Goal: Information Seeking & Learning: Learn about a topic

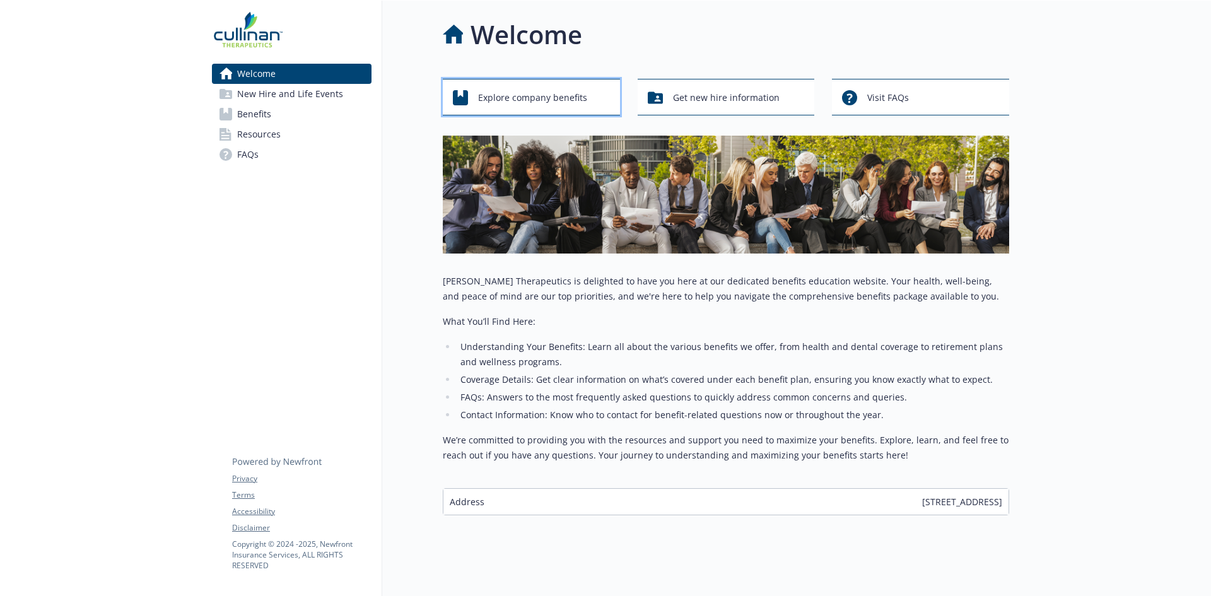
click at [503, 96] on span "Explore company benefits" at bounding box center [532, 98] width 109 height 24
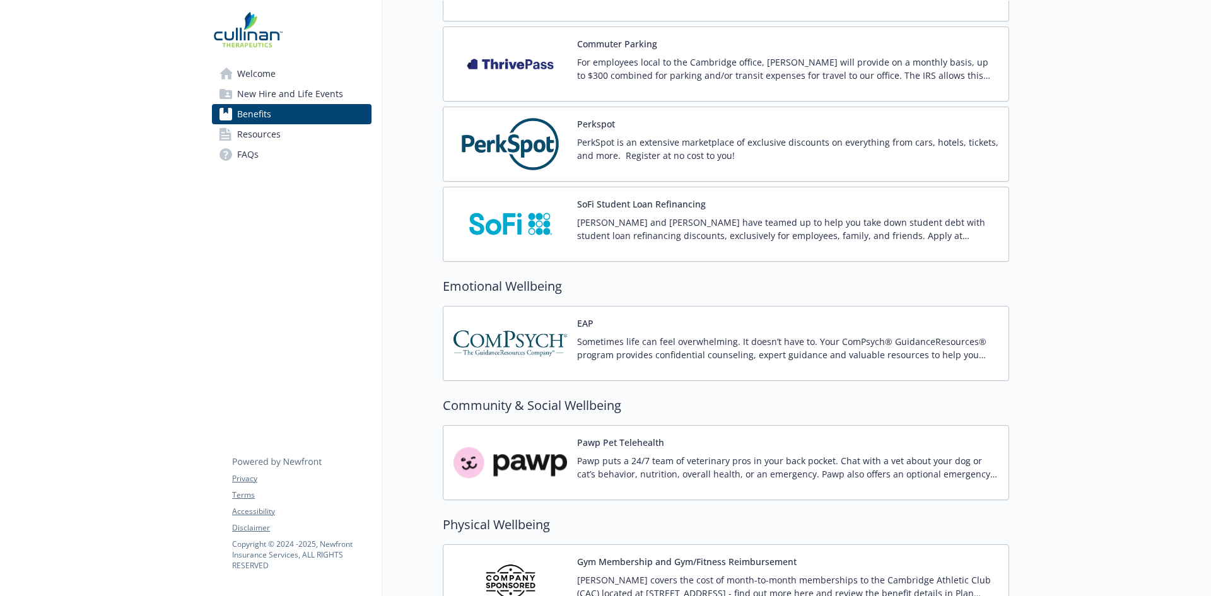
scroll to position [1507, 0]
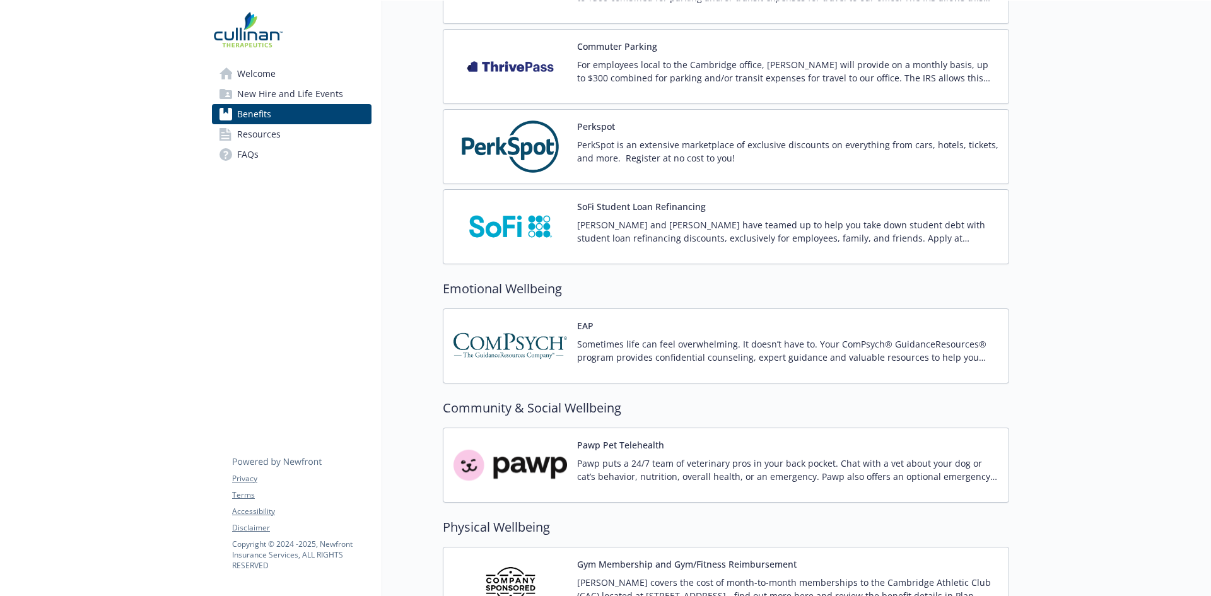
click at [730, 356] on p "Sometimes life can feel overwhelming. It doesn’t have to. Your ComPsych® Guidan…" at bounding box center [787, 351] width 421 height 26
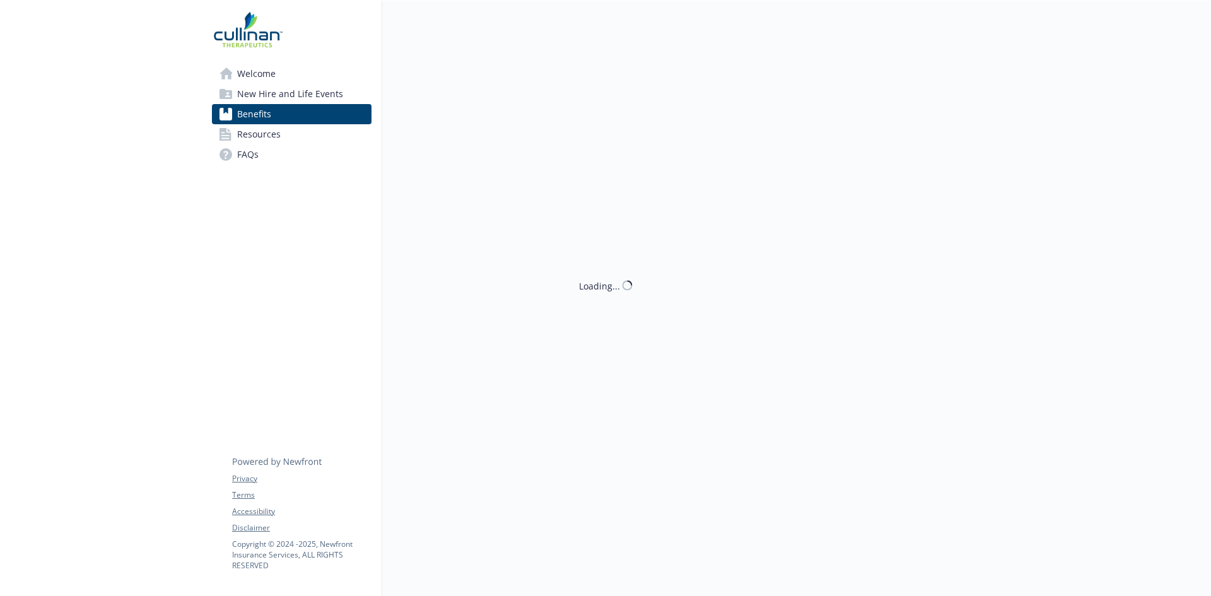
scroll to position [1507, 0]
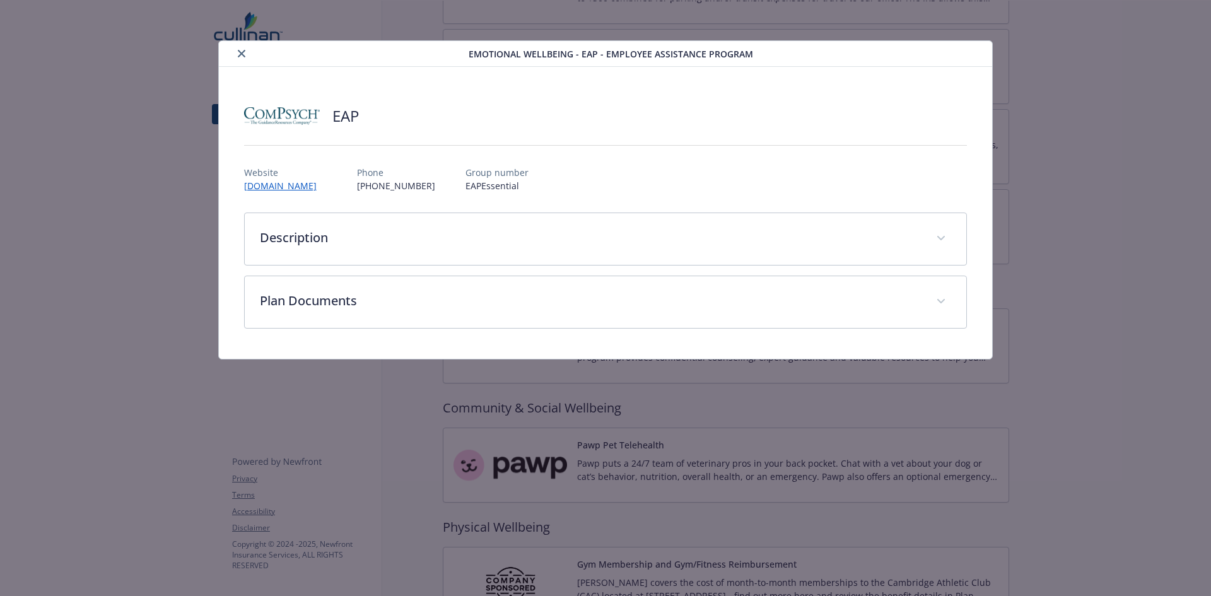
click at [710, 274] on div "Description Sometimes life can feel overwhelming. It doesn’t have to. Your ComP…" at bounding box center [606, 271] width 724 height 116
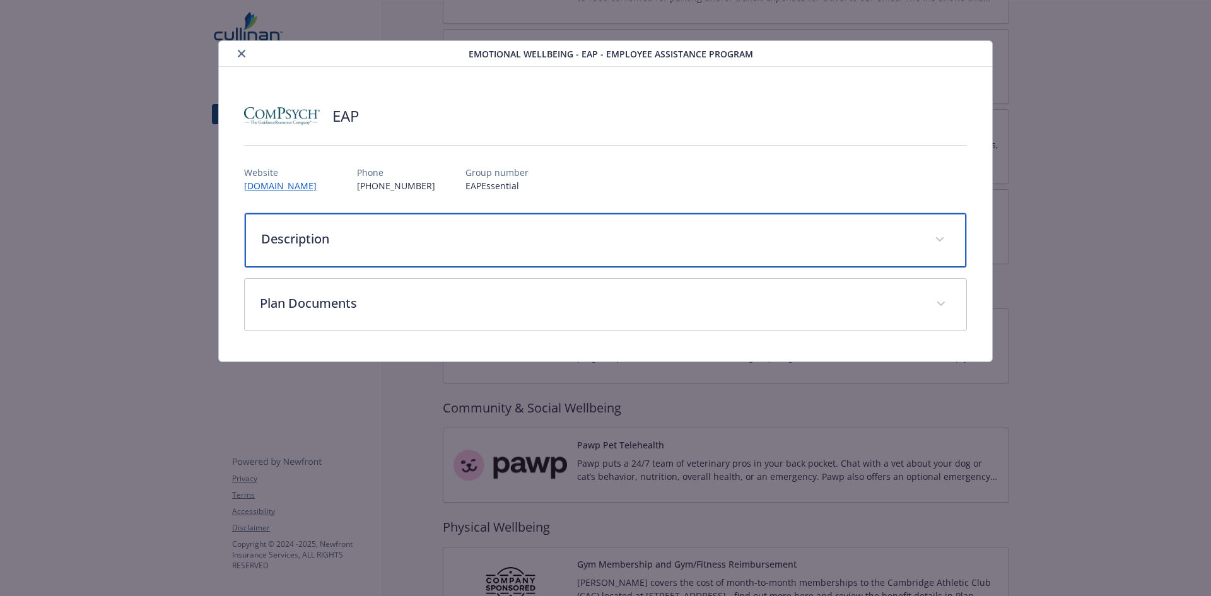
click at [710, 257] on div "Description" at bounding box center [606, 240] width 722 height 54
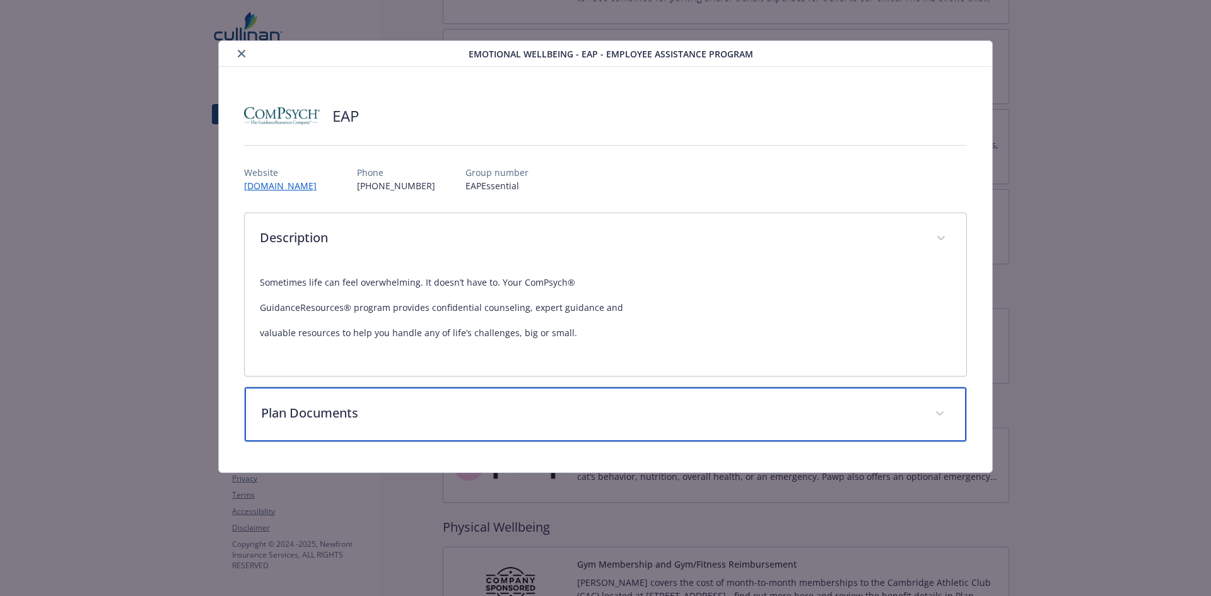
click at [734, 401] on div "Plan Documents" at bounding box center [606, 414] width 722 height 54
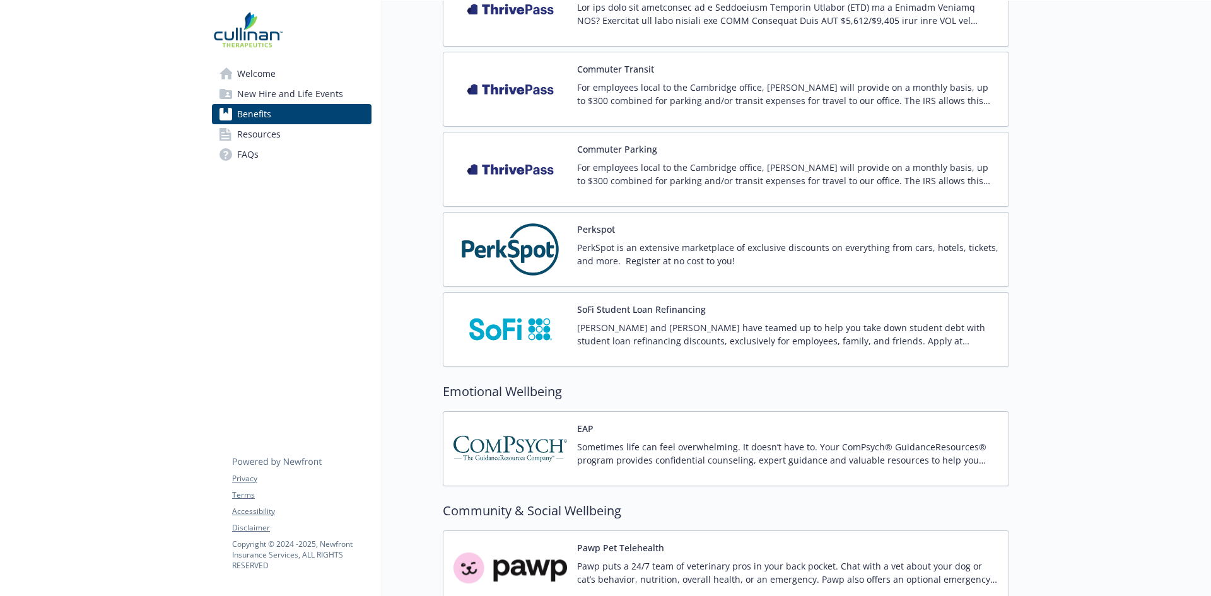
scroll to position [1380, 0]
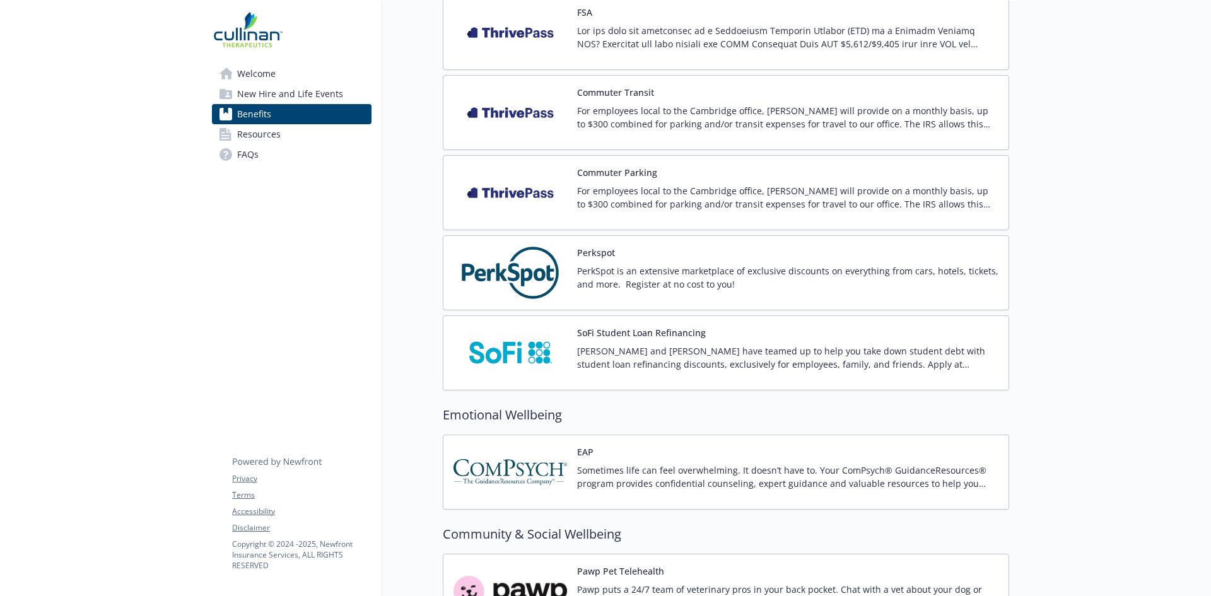
click at [648, 267] on p "PerkSpot is an extensive marketplace of exclusive discounts on everything from …" at bounding box center [787, 277] width 421 height 26
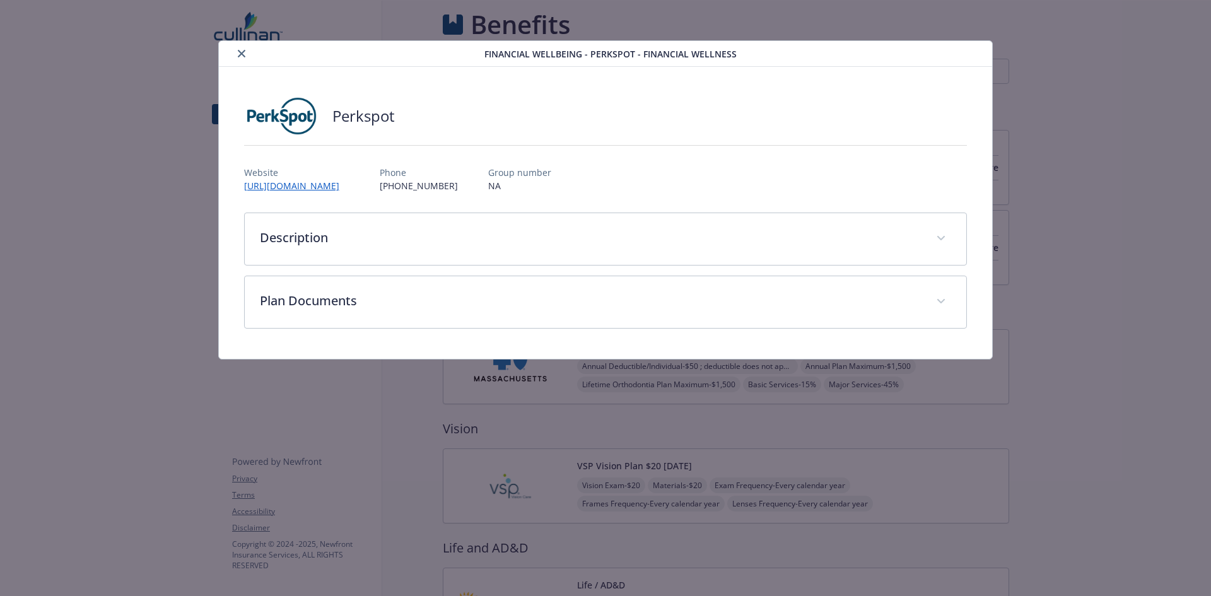
scroll to position [1380, 0]
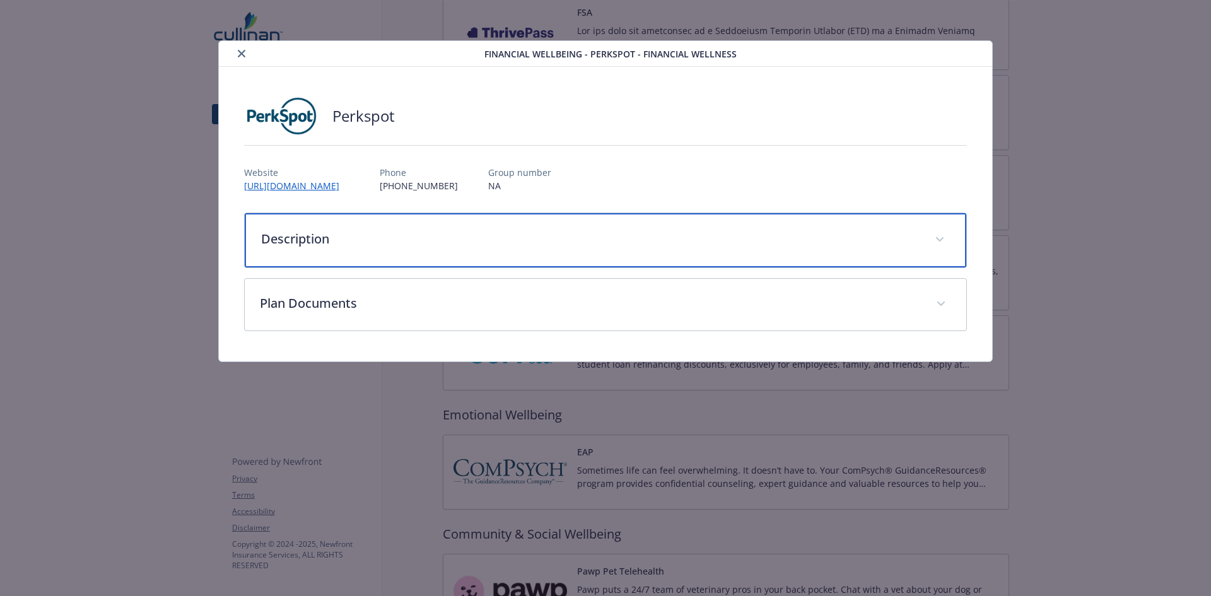
click at [623, 235] on p "Description" at bounding box center [590, 239] width 659 height 19
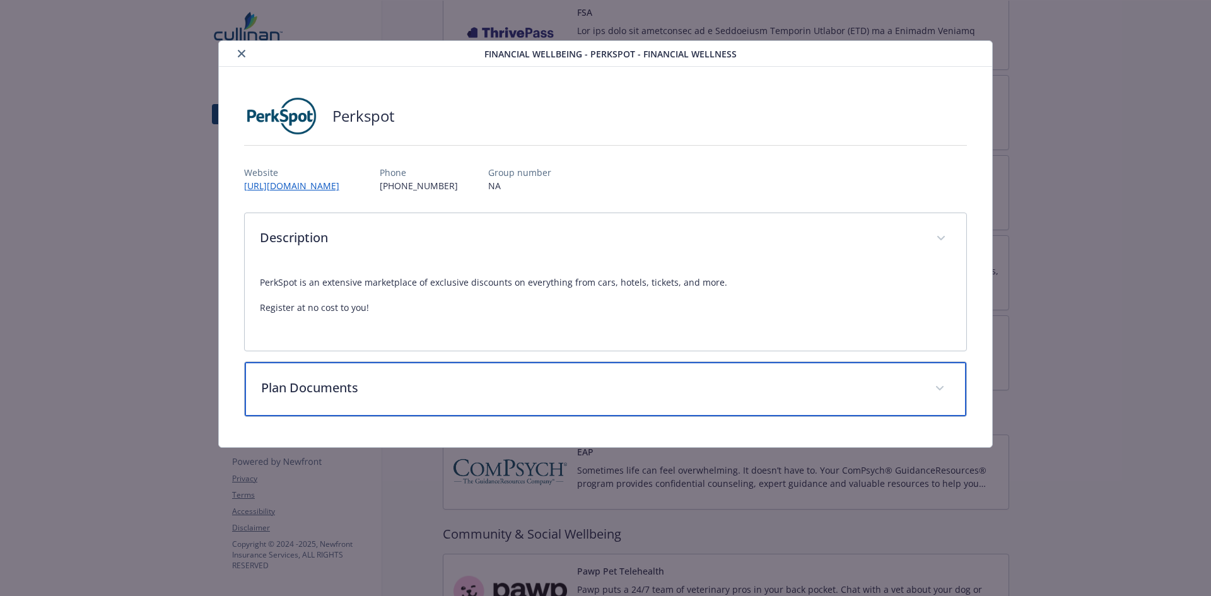
click at [533, 385] on p "Plan Documents" at bounding box center [590, 388] width 659 height 19
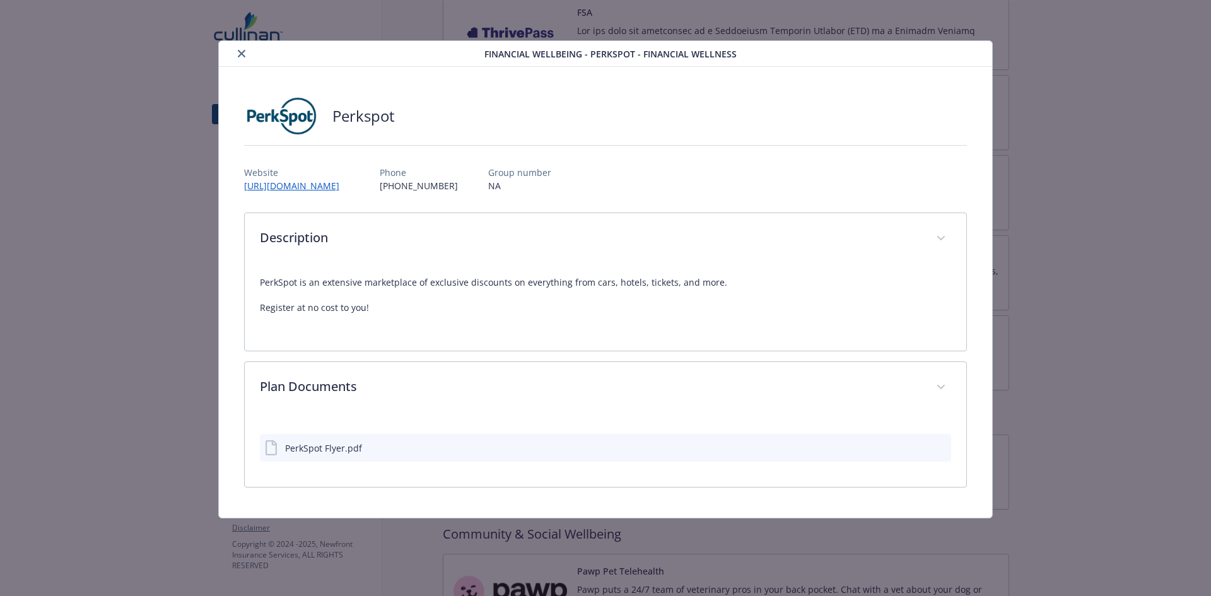
click at [331, 458] on div "PerkSpot Flyer.pdf" at bounding box center [606, 448] width 692 height 28
click at [919, 445] on icon "download file" at bounding box center [919, 447] width 10 height 10
click at [944, 449] on icon "preview file" at bounding box center [939, 447] width 11 height 9
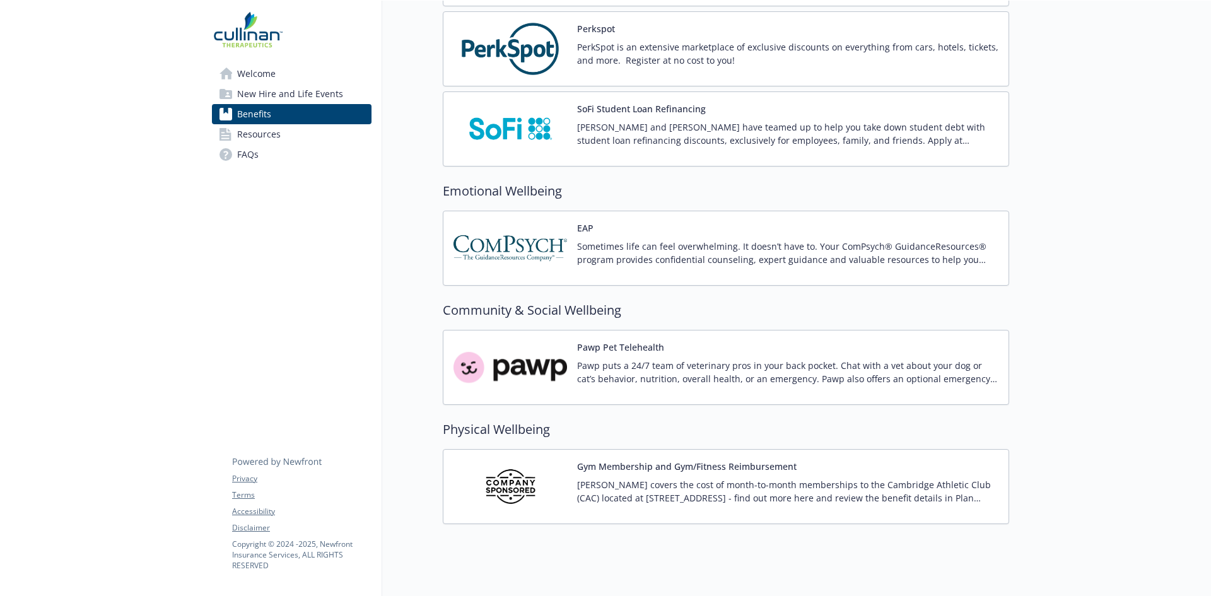
scroll to position [1633, 0]
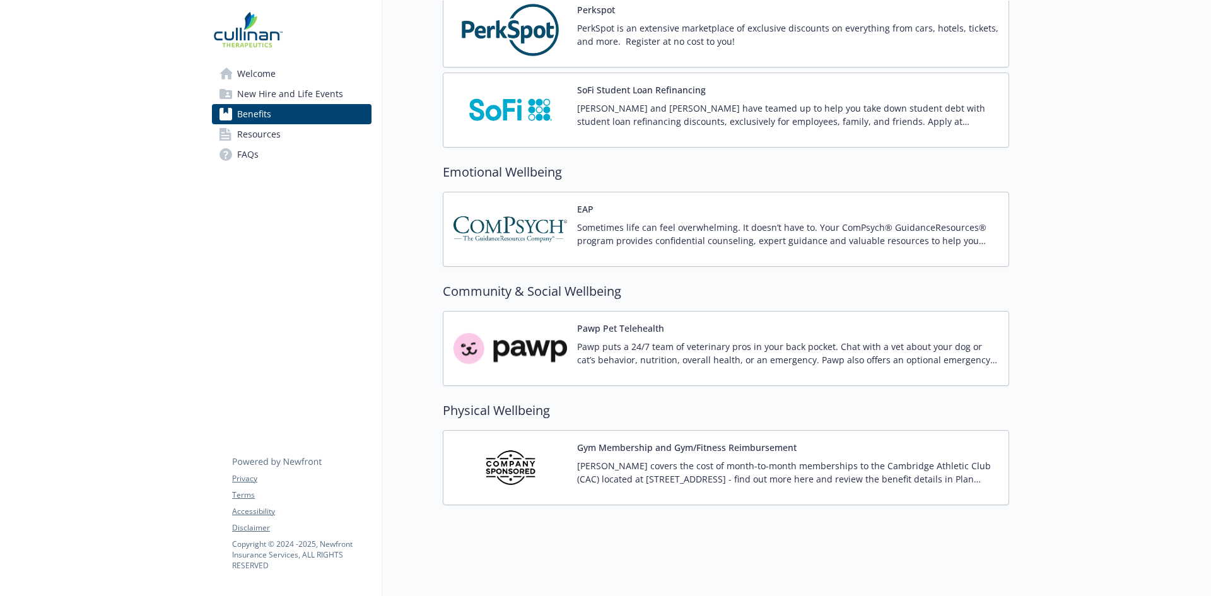
click at [625, 446] on div "Gym Membership and Gym/Fitness Reimbursement [PERSON_NAME] covers the cost of m…" at bounding box center [787, 468] width 421 height 54
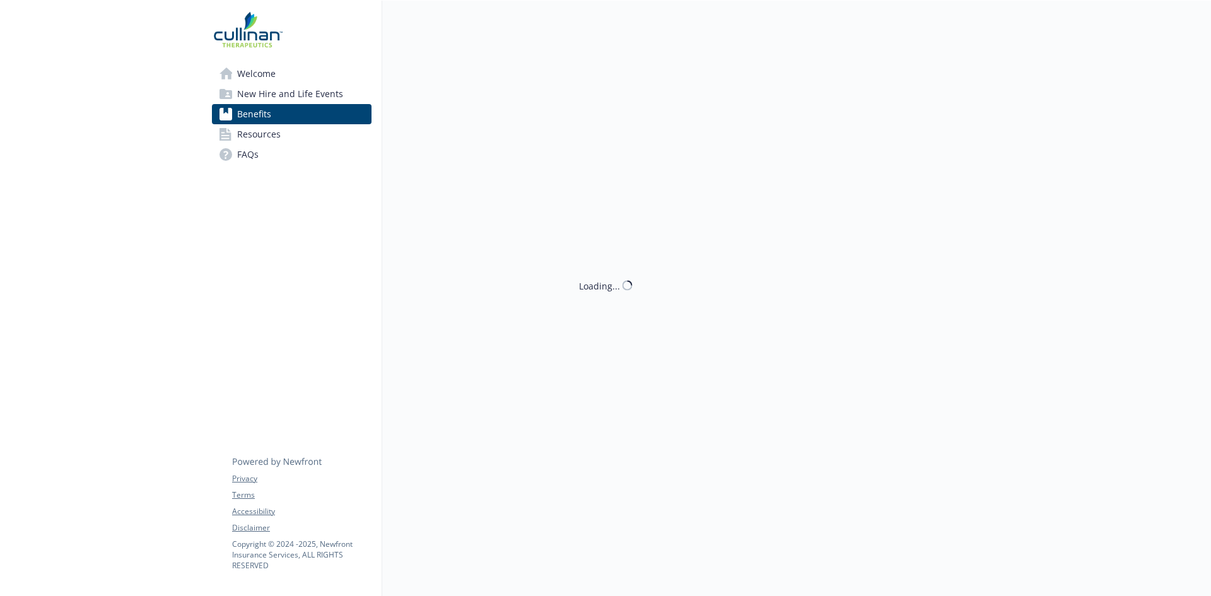
scroll to position [1633, 0]
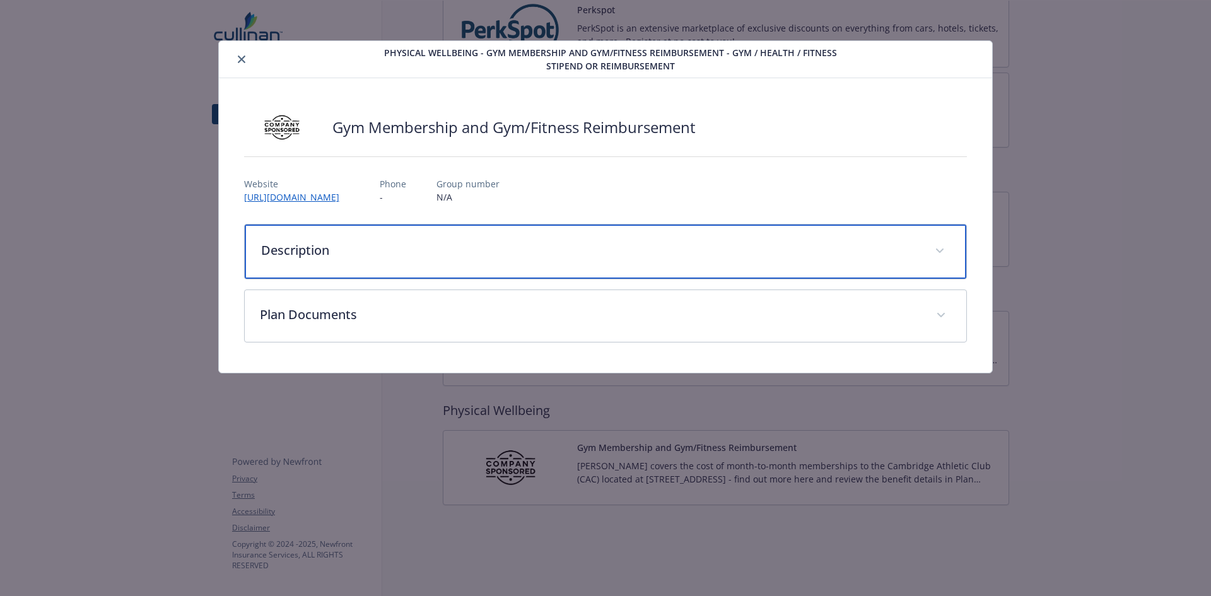
click at [564, 232] on div "Description" at bounding box center [606, 252] width 722 height 54
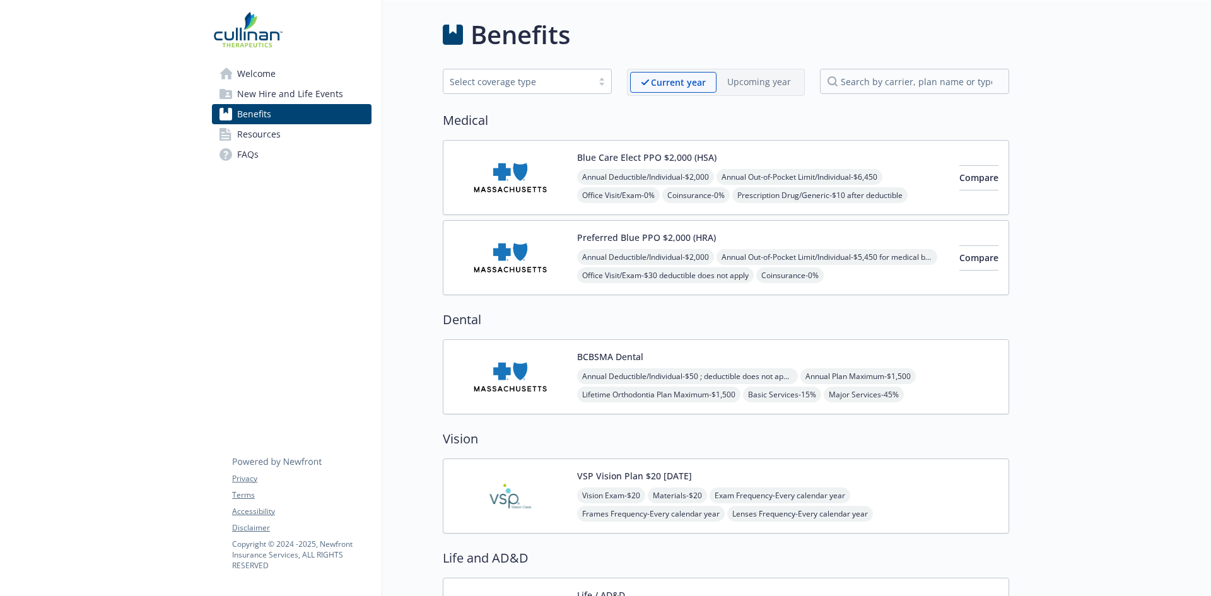
click at [529, 80] on div "Select coverage type" at bounding box center [518, 81] width 136 height 13
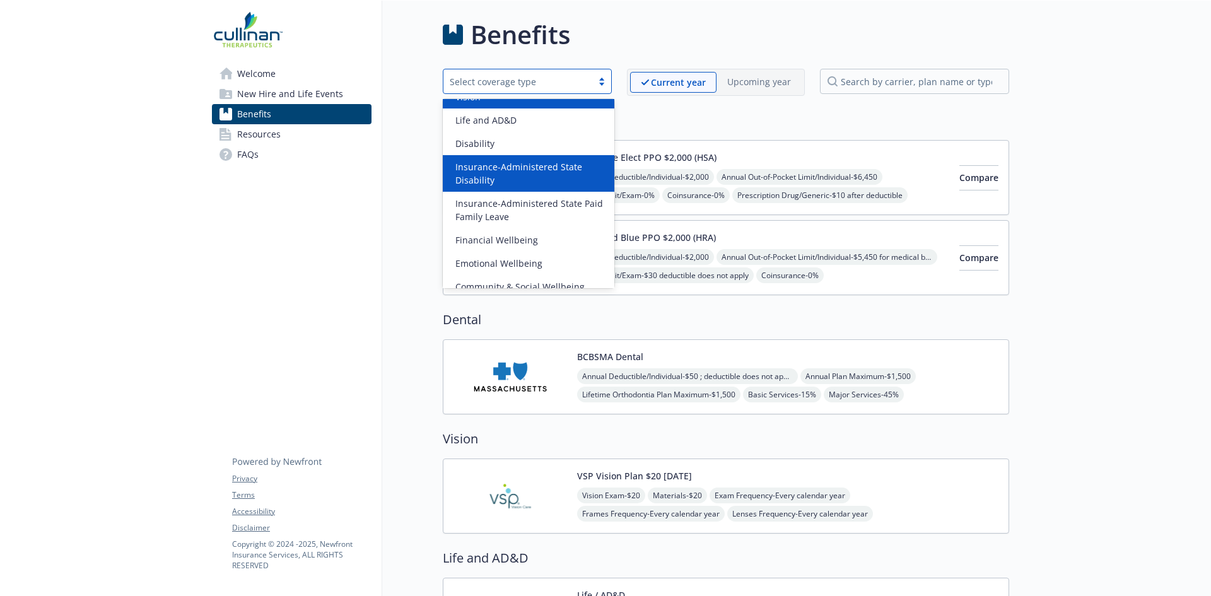
scroll to position [99, 0]
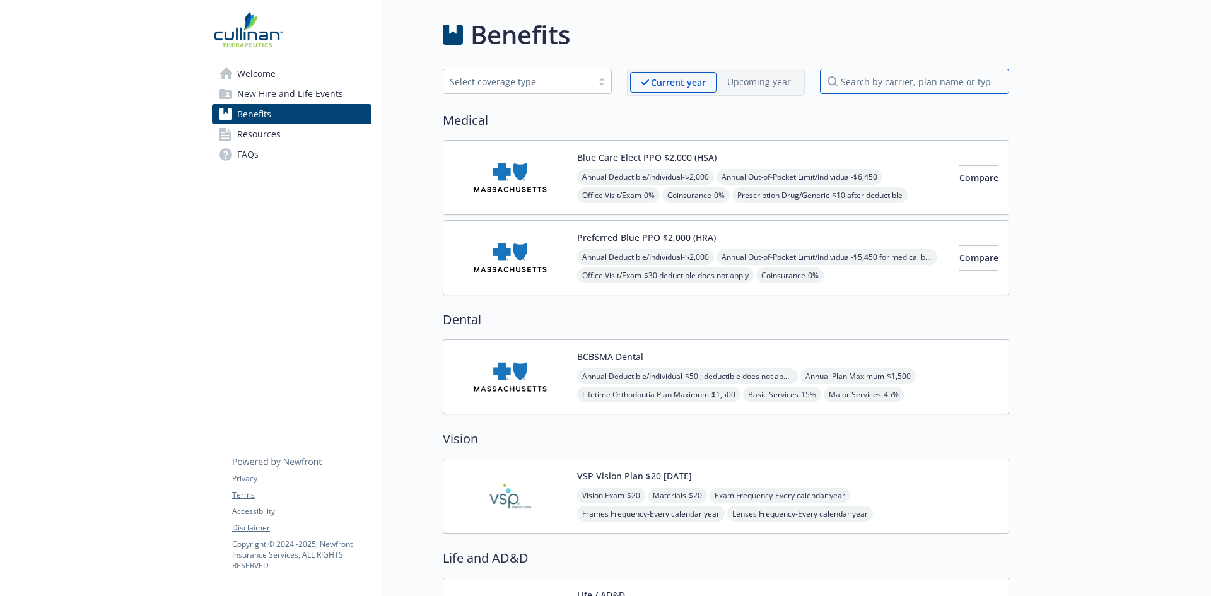
click at [864, 86] on input "search by carrier, plan name or type" at bounding box center [914, 81] width 189 height 25
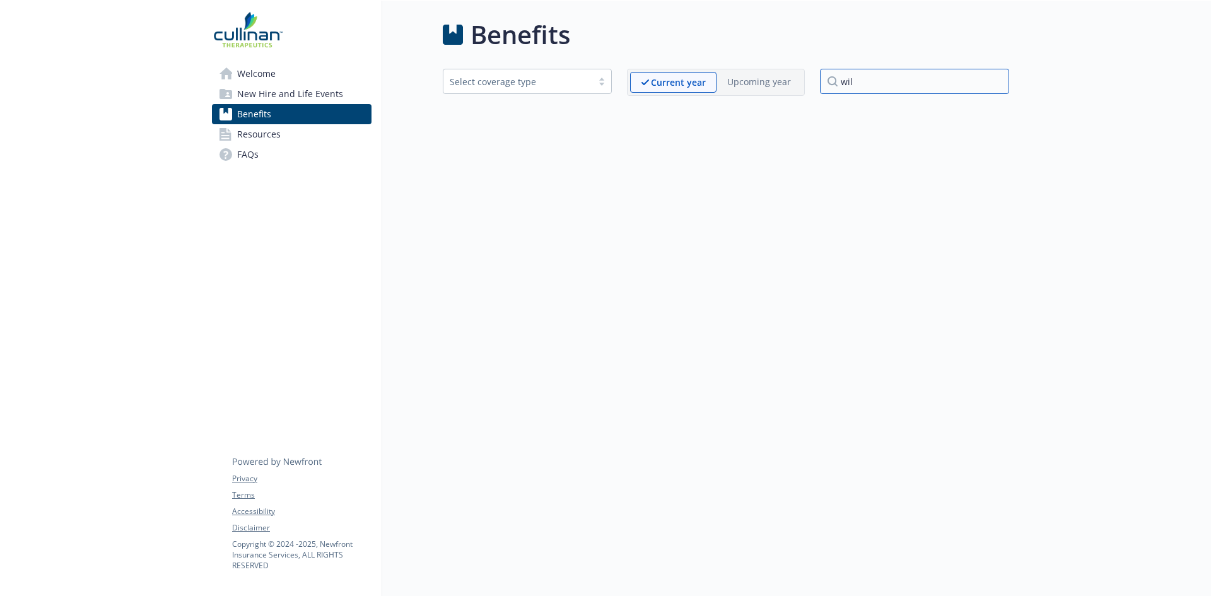
type input "will"
click at [994, 81] on input "will" at bounding box center [914, 81] width 189 height 25
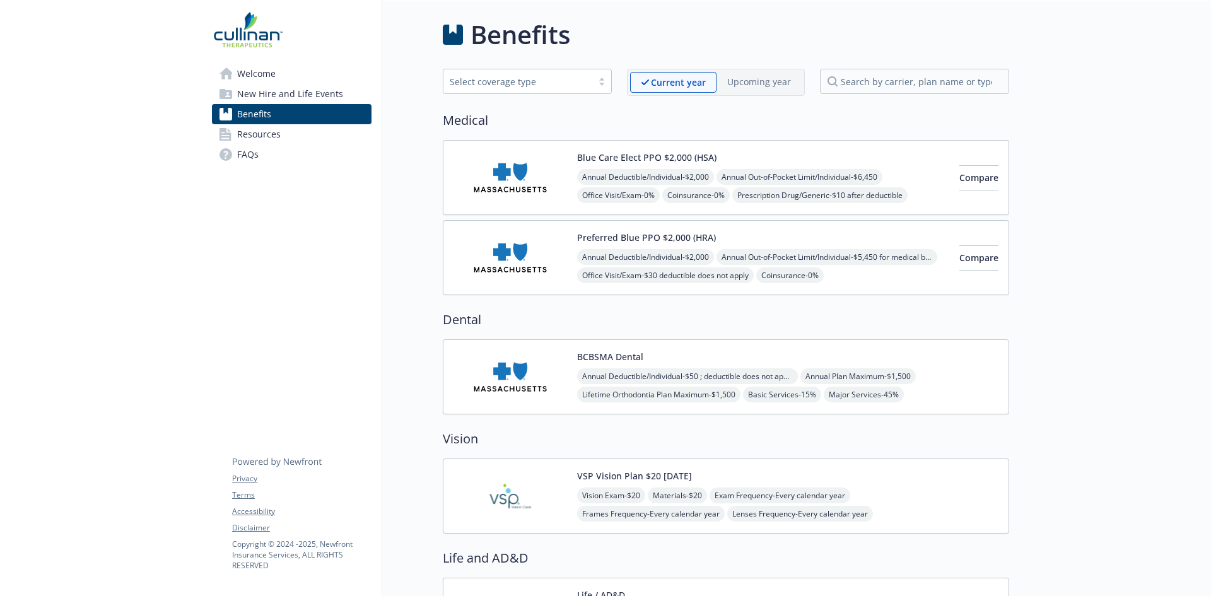
click at [218, 132] on link "Resources" at bounding box center [292, 134] width 160 height 20
click at [238, 81] on span "Welcome" at bounding box center [256, 74] width 38 height 20
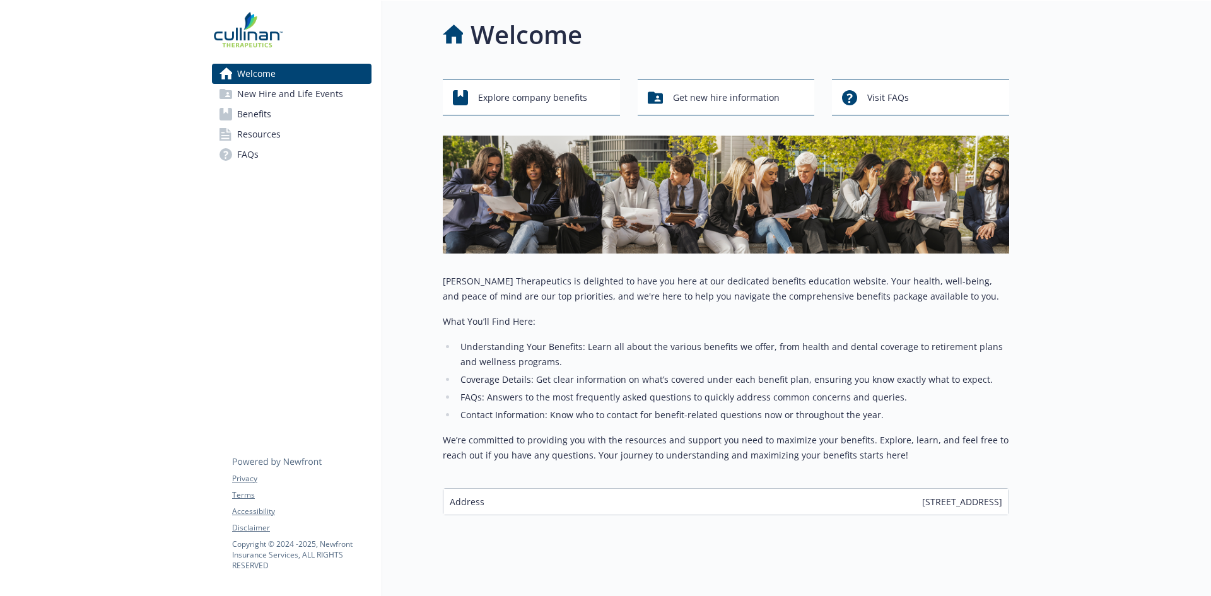
click at [283, 98] on span "New Hire and Life Events" at bounding box center [290, 94] width 106 height 20
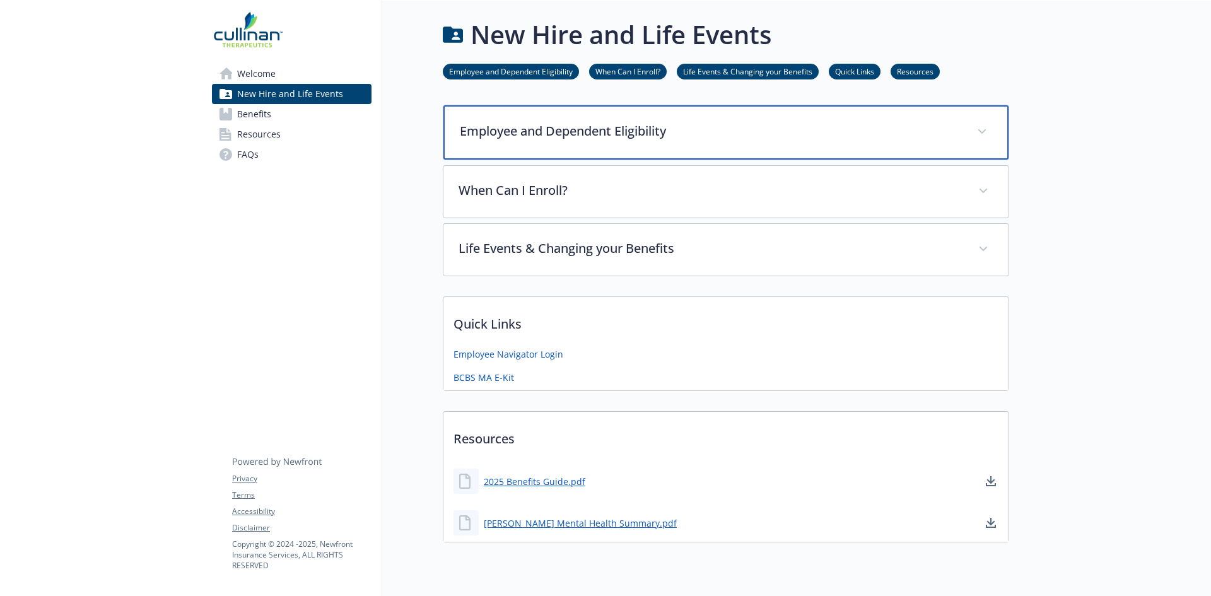
click at [565, 114] on div "Employee and Dependent Eligibility" at bounding box center [726, 132] width 565 height 54
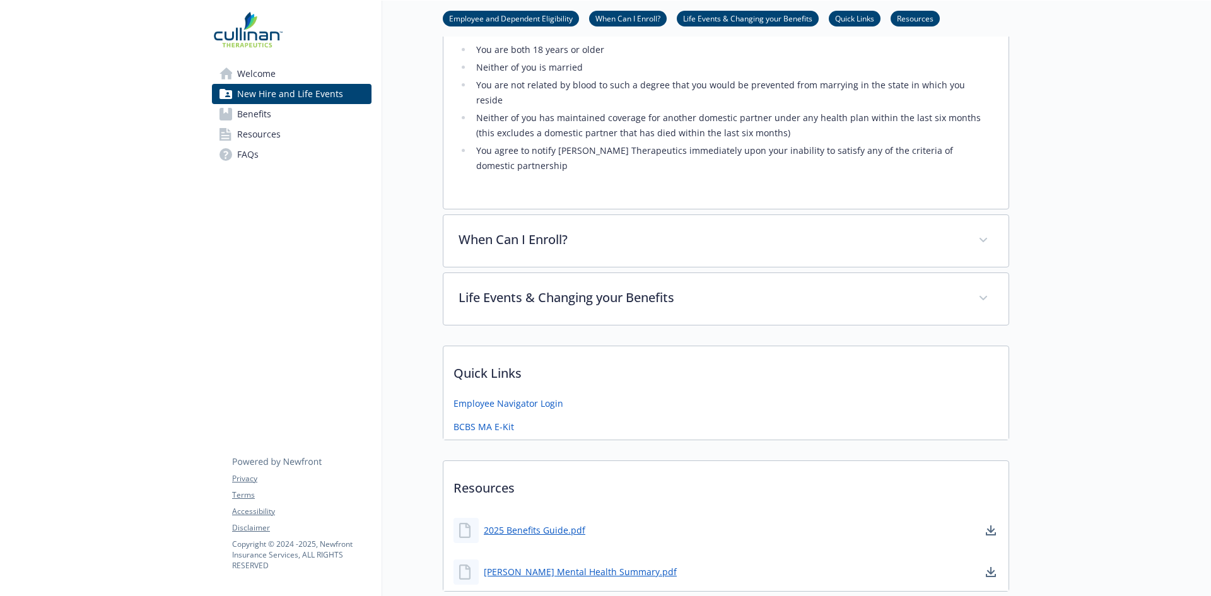
scroll to position [736, 0]
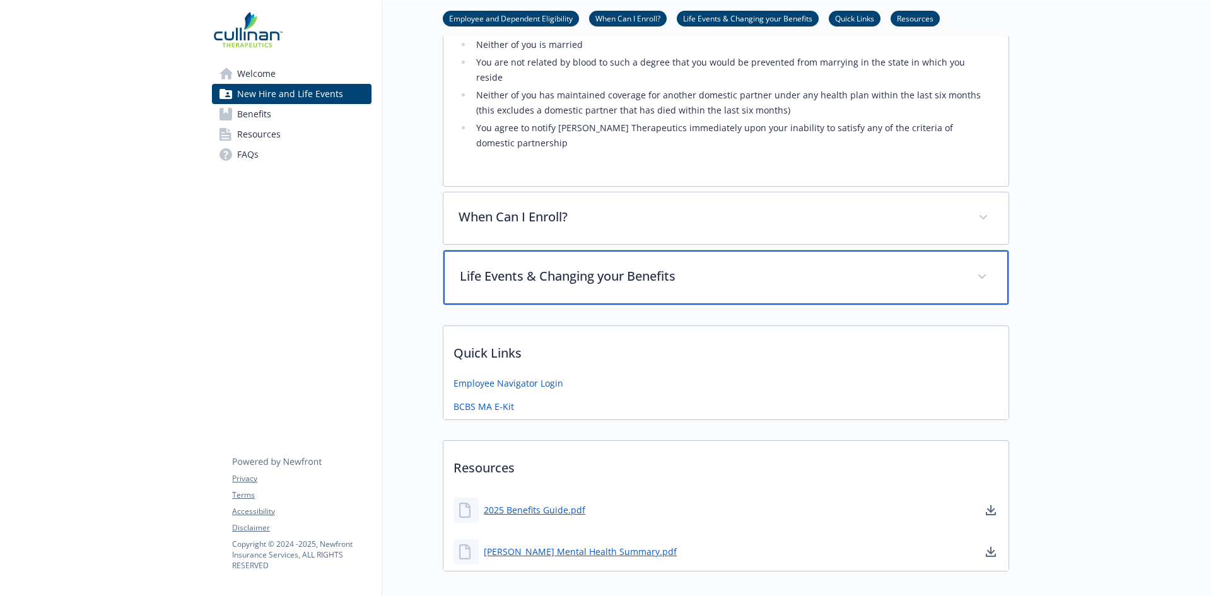
click at [577, 250] on div "Life Events & Changing your Benefits" at bounding box center [726, 277] width 565 height 54
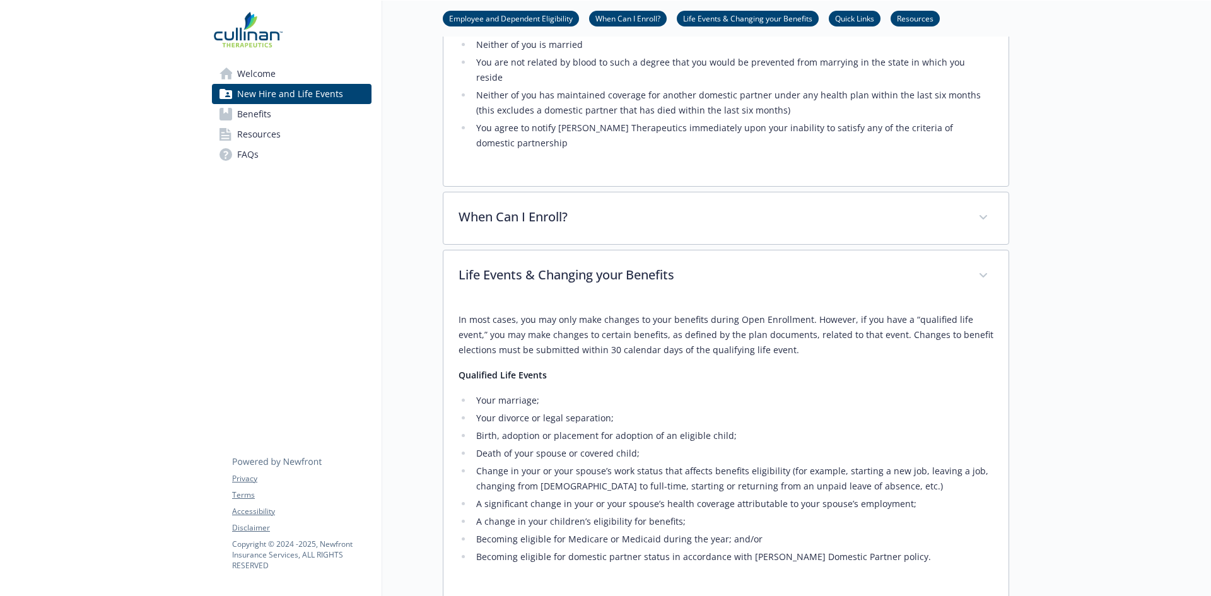
click at [1064, 341] on div at bounding box center [1110, 111] width 202 height 1693
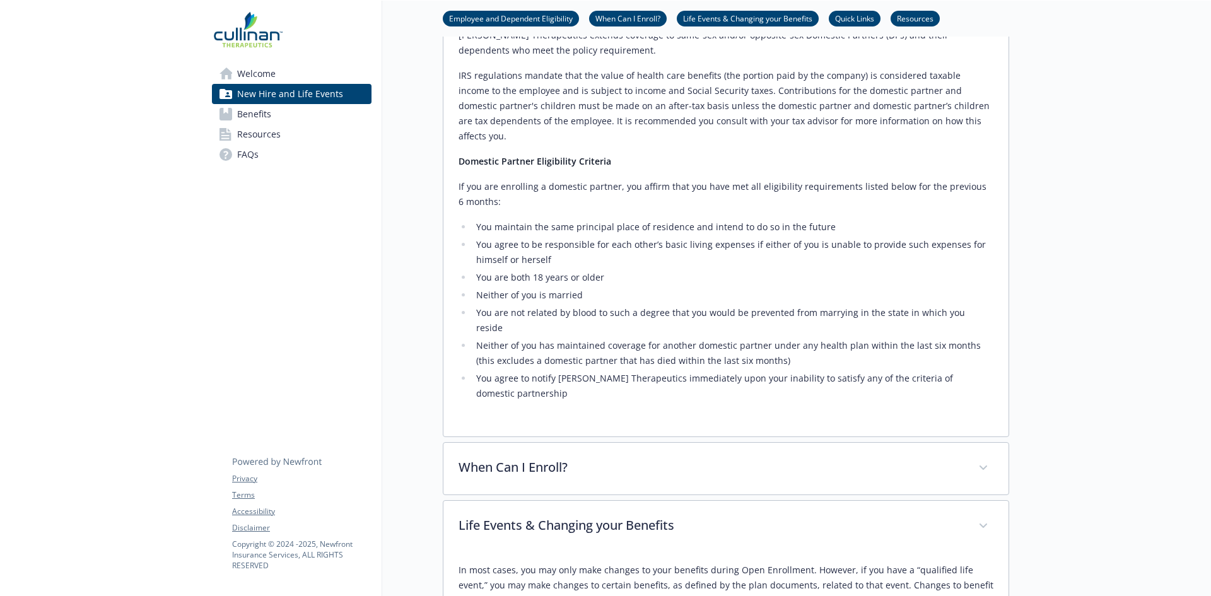
scroll to position [337, 0]
